Goal: Task Accomplishment & Management: Manage account settings

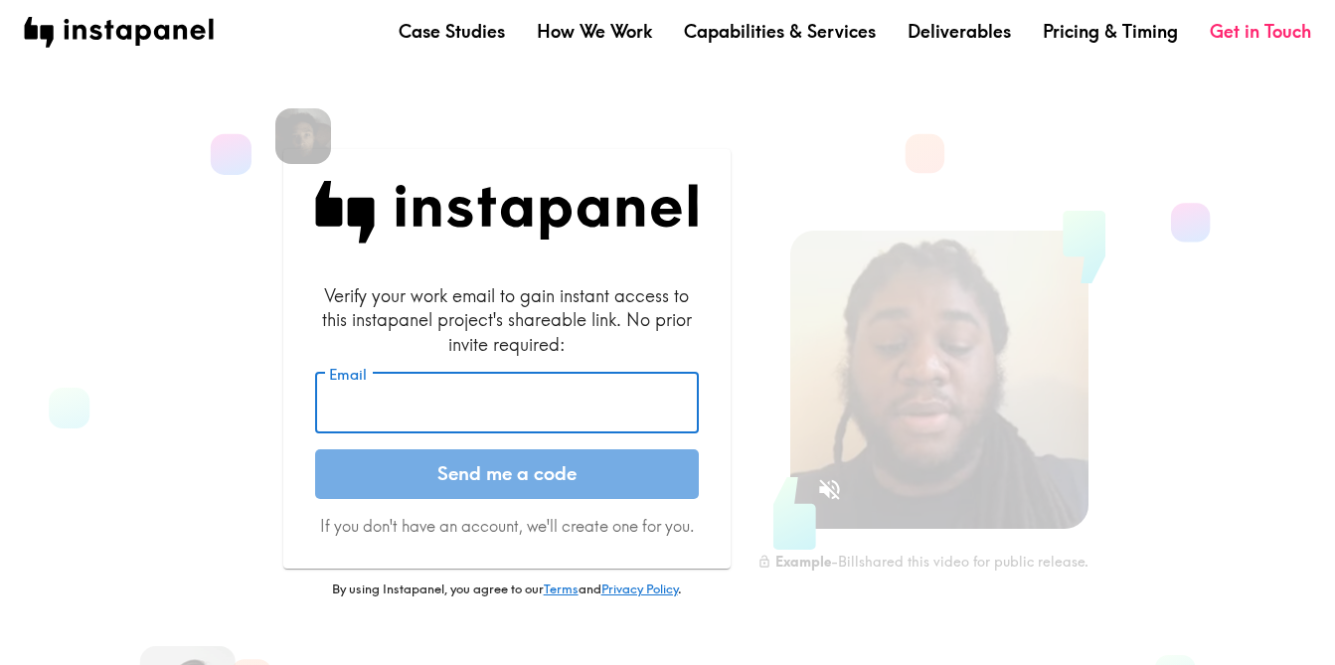
click at [377, 403] on input "Email" at bounding box center [507, 404] width 384 height 62
type input "[EMAIL_ADDRESS][DOMAIN_NAME]"
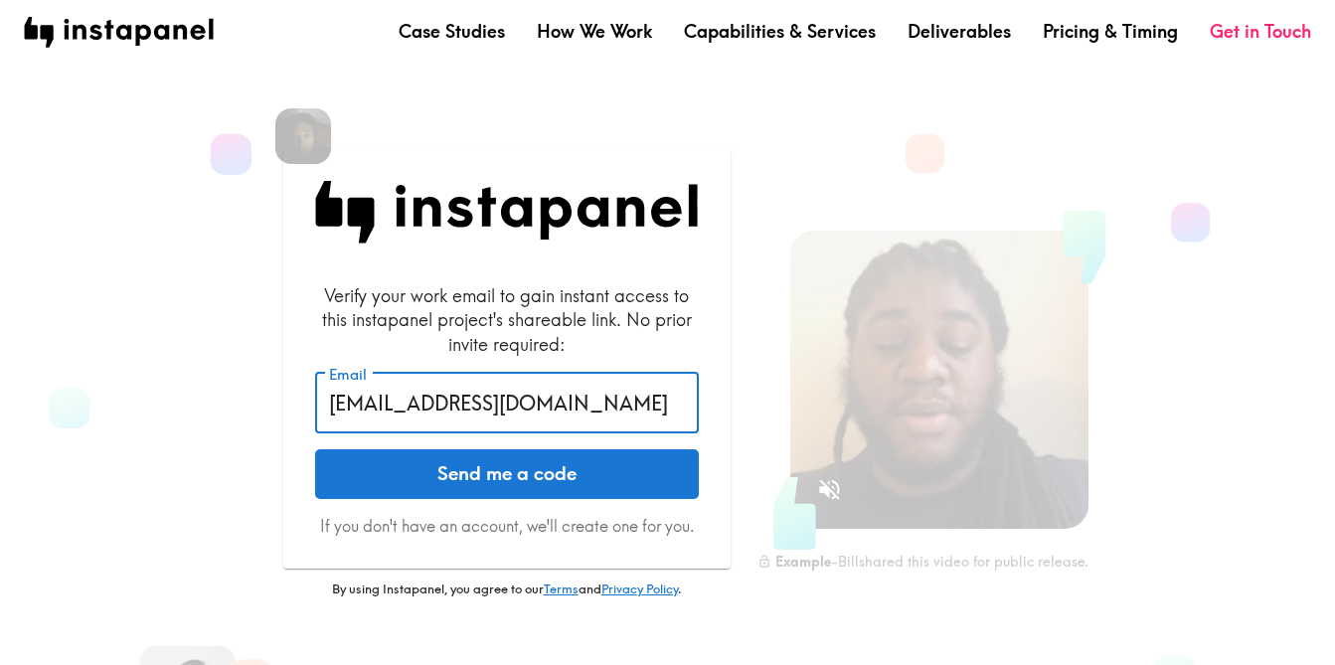
click at [487, 478] on button "Send me a code" at bounding box center [507, 474] width 384 height 50
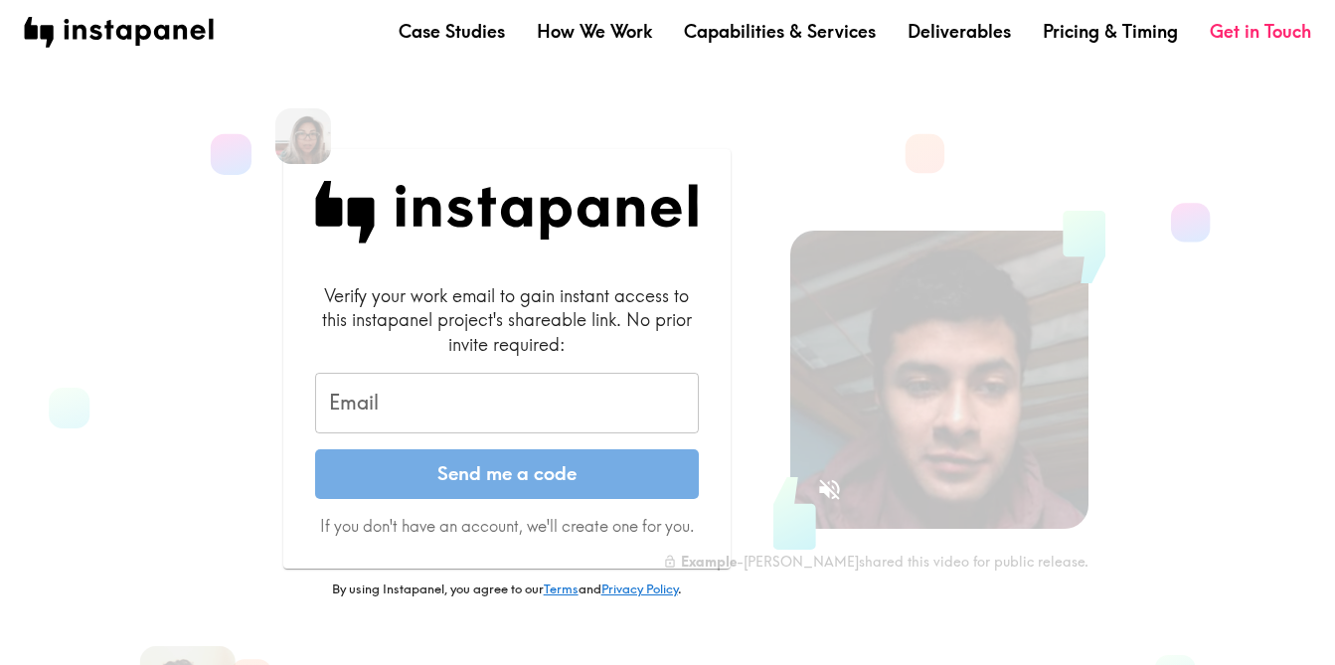
click at [419, 398] on input "Email" at bounding box center [507, 404] width 384 height 62
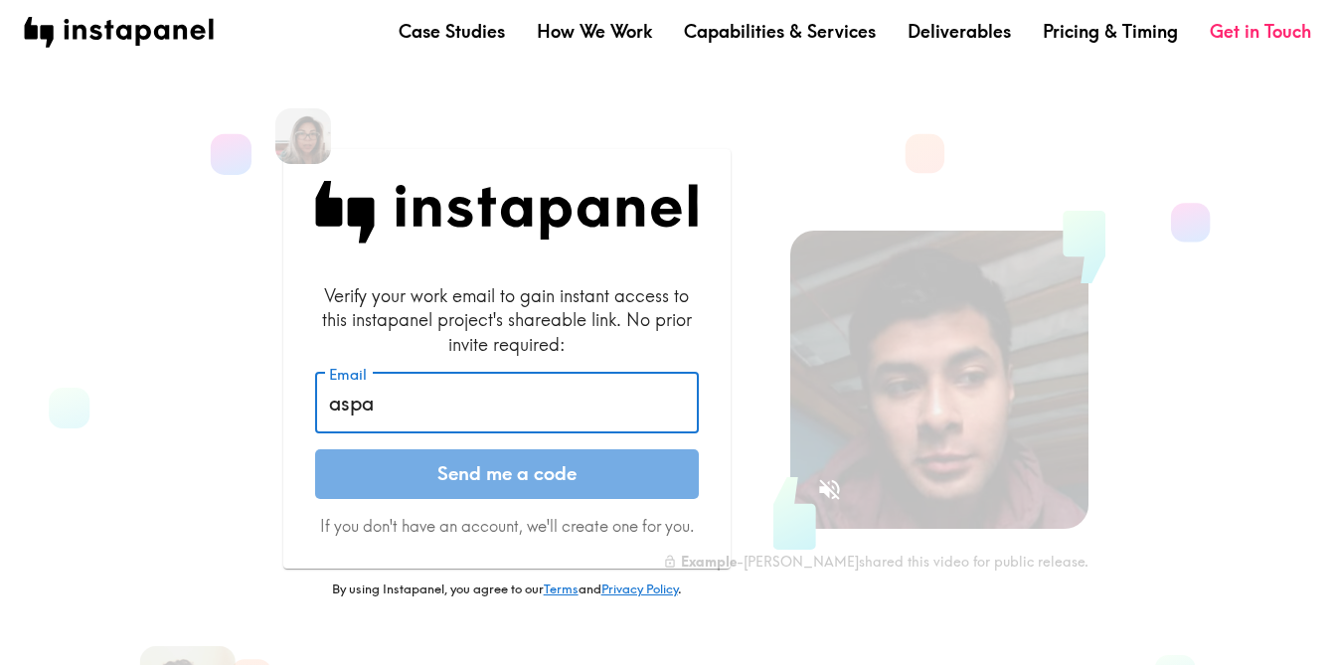
type input "[EMAIL_ADDRESS][PERSON_NAME][DOMAIN_NAME]"
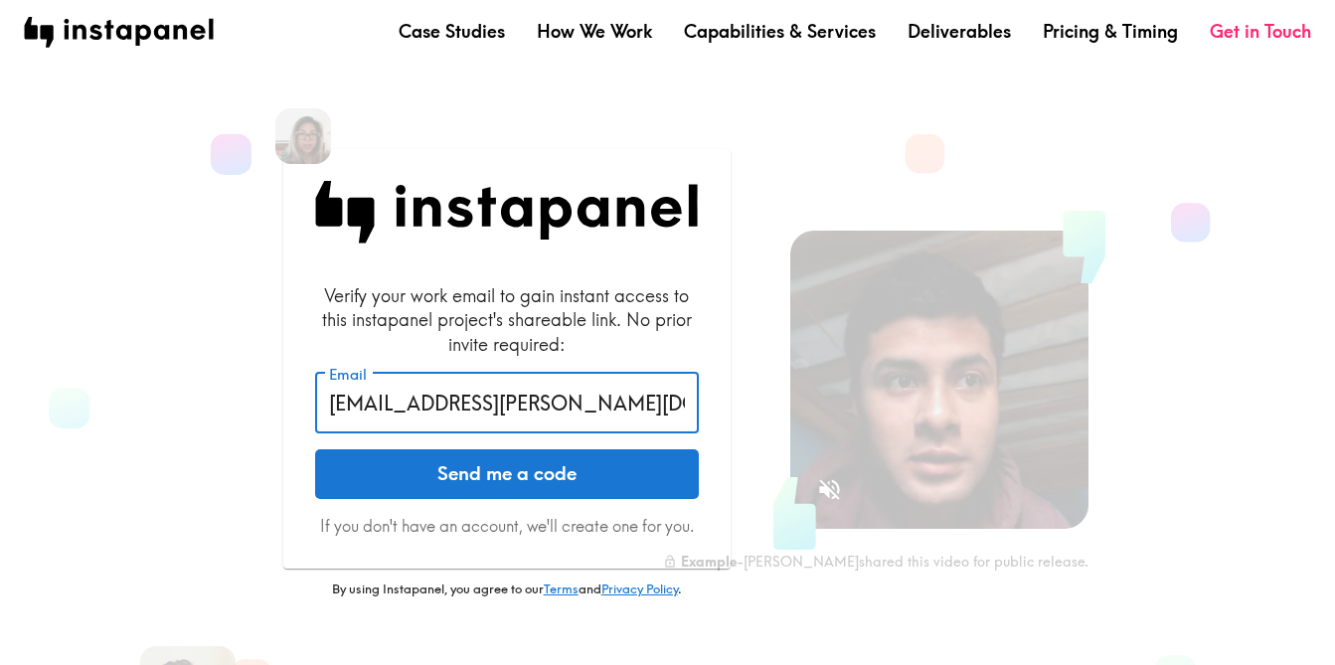
click at [512, 482] on button "Send me a code" at bounding box center [507, 474] width 384 height 50
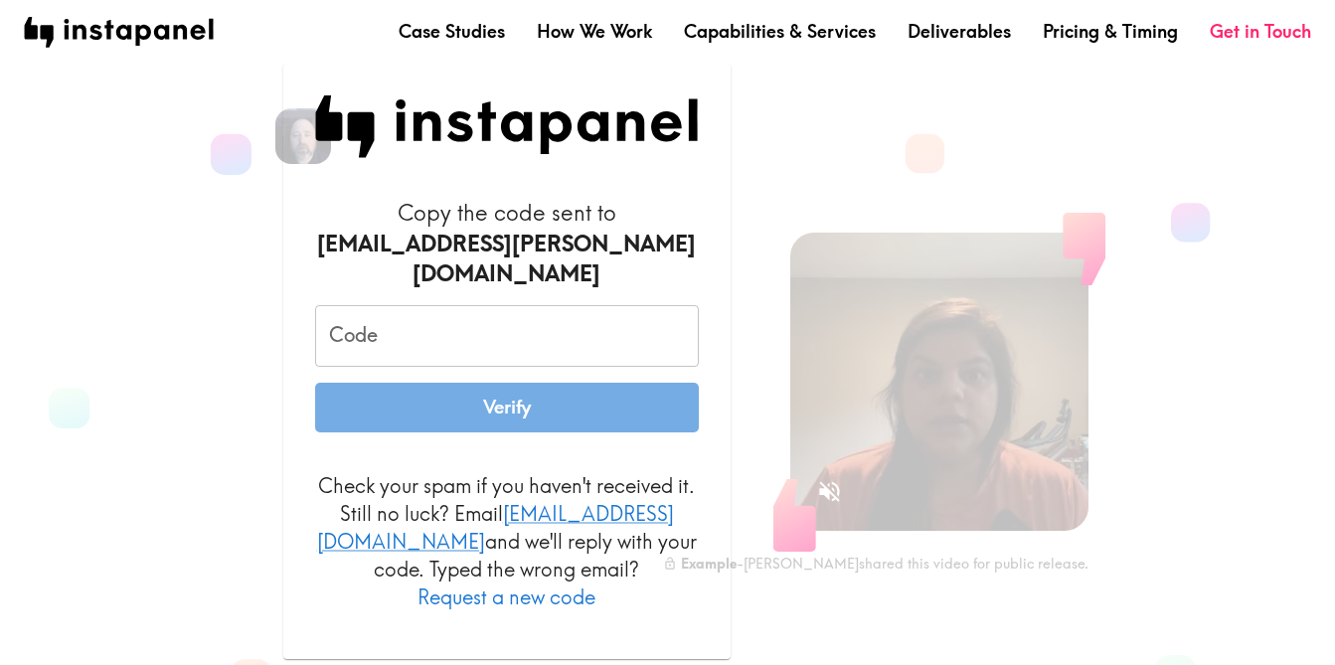
click at [380, 330] on input "Code" at bounding box center [507, 336] width 384 height 62
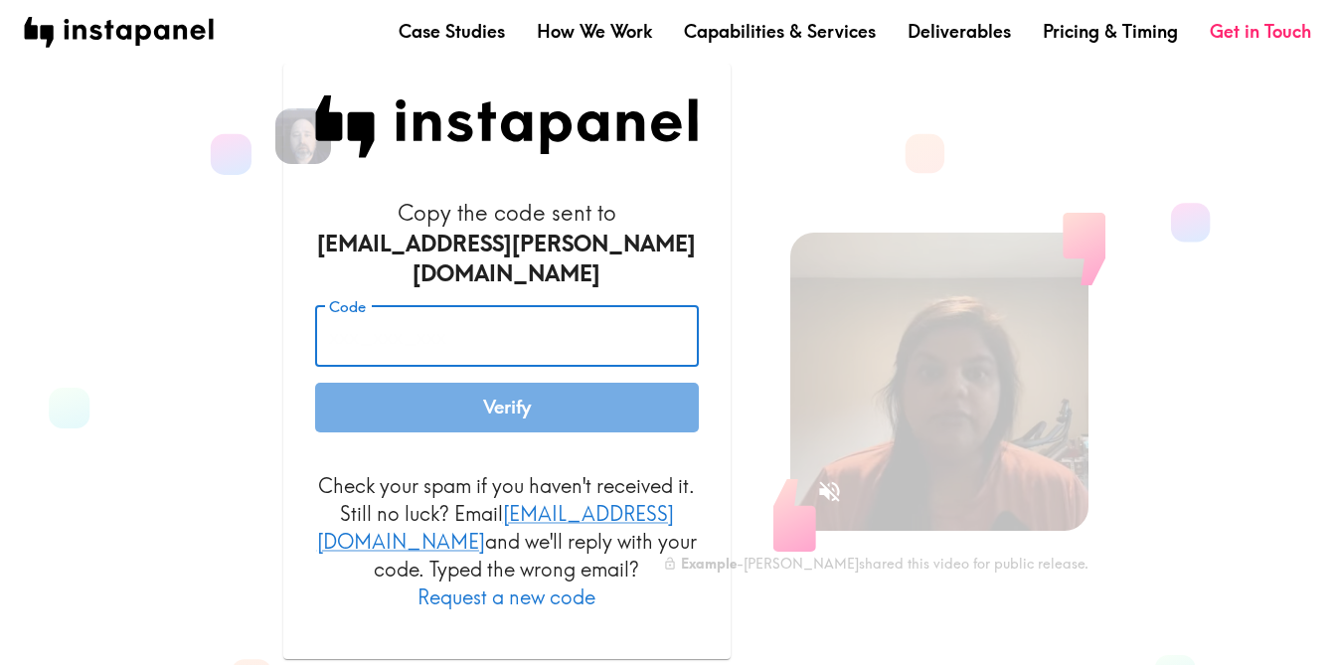
paste input "u9a_pL9_fFd"
type input "u9a_pL9_fFd"
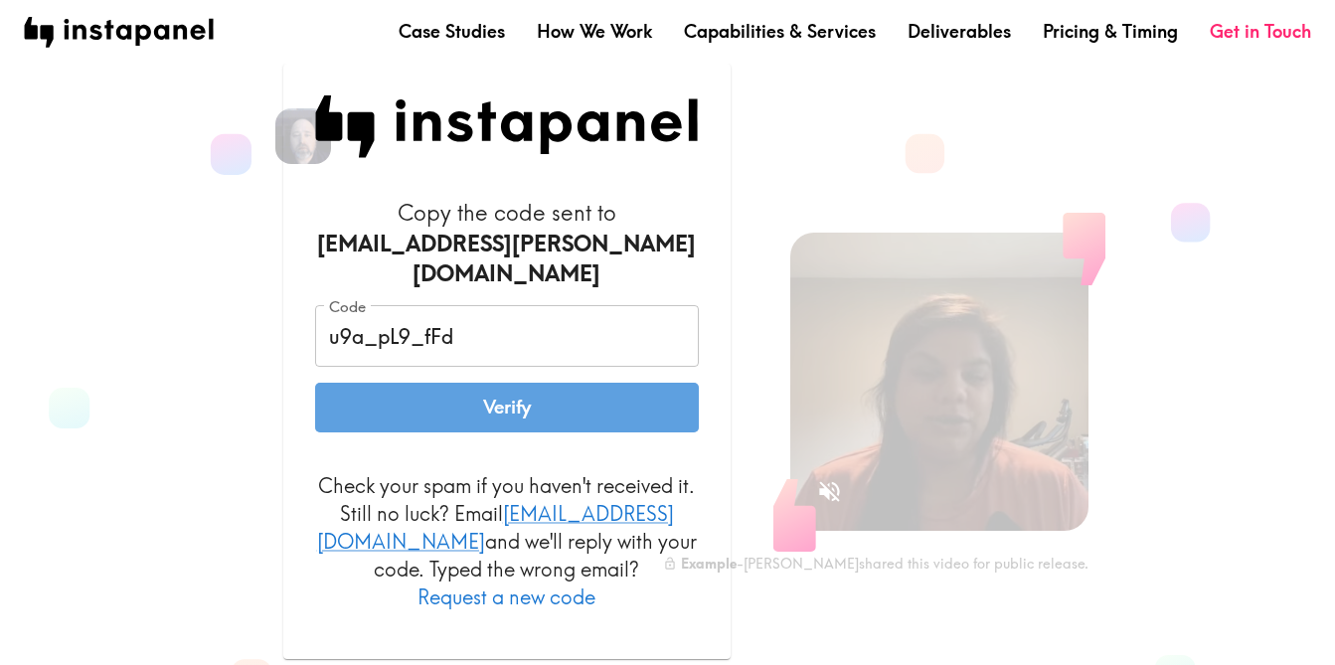
click at [533, 409] on button "Verify" at bounding box center [507, 408] width 384 height 50
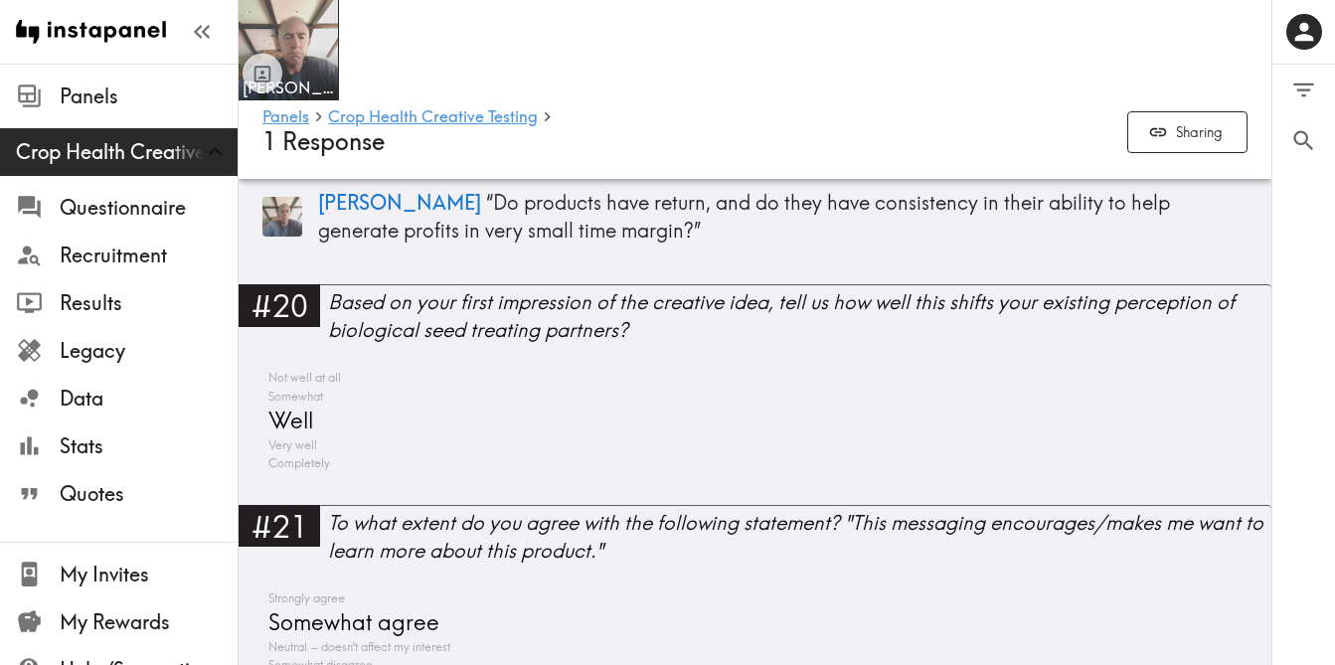
scroll to position [6526, 0]
